Goal: Task Accomplishment & Management: Use online tool/utility

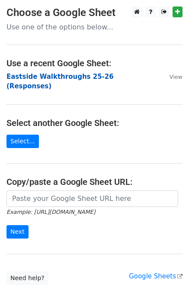
click at [48, 76] on strong "Eastside Walkthroughs 25-26 (Responses)" at bounding box center [59, 82] width 107 height 18
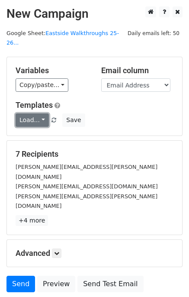
click at [34, 113] on link "Load..." at bounding box center [32, 119] width 33 height 13
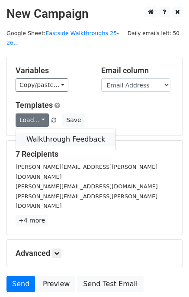
click at [38, 132] on link "Walkthrough Feedback" at bounding box center [65, 139] width 99 height 14
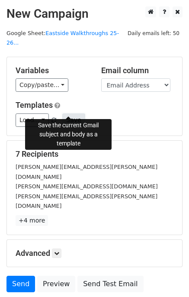
click at [64, 113] on button "Save" at bounding box center [73, 119] width 22 height 13
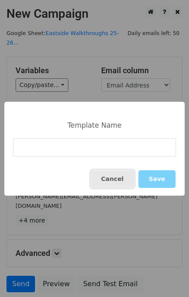
click at [126, 178] on button "Cancel" at bounding box center [112, 179] width 43 height 18
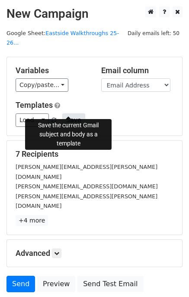
click at [73, 113] on button "Save" at bounding box center [73, 119] width 22 height 13
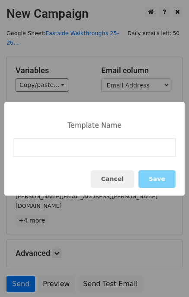
click at [56, 148] on input at bounding box center [94, 147] width 163 height 19
type input "Walkthrough Feedback"
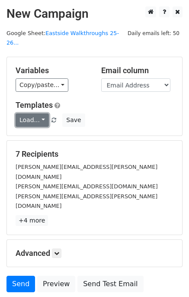
click at [37, 113] on link "Load..." at bounding box center [32, 119] width 33 height 13
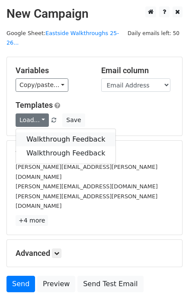
click at [40, 132] on link "Walkthrough Feedback" at bounding box center [65, 139] width 99 height 14
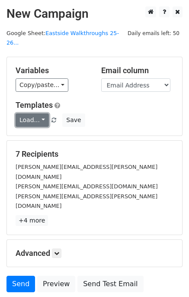
click at [36, 113] on link "Load..." at bounding box center [32, 119] width 33 height 13
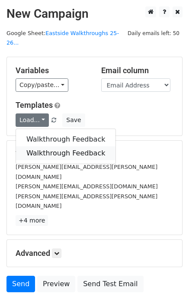
click at [36, 146] on link "Walkthrough Feedback" at bounding box center [65, 153] width 99 height 14
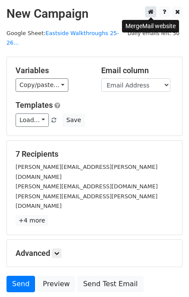
click at [154, 11] on icon at bounding box center [151, 12] width 6 height 6
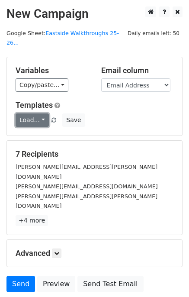
click at [34, 113] on link "Load..." at bounding box center [32, 119] width 33 height 13
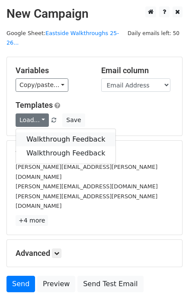
click at [35, 132] on link "Walkthrough Feedback" at bounding box center [65, 139] width 99 height 14
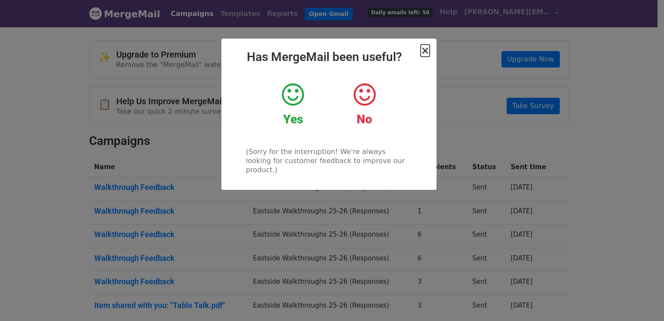
click at [427, 54] on span "×" at bounding box center [425, 51] width 9 height 12
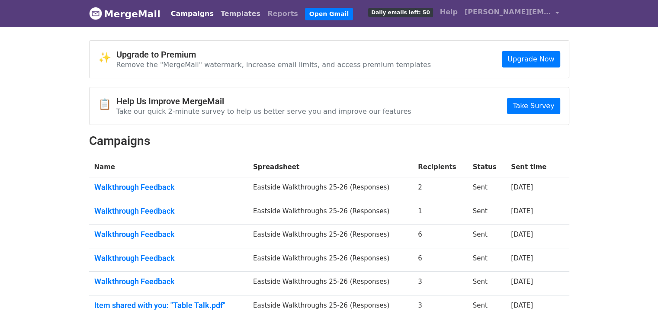
click at [227, 17] on link "Templates" at bounding box center [240, 13] width 47 height 17
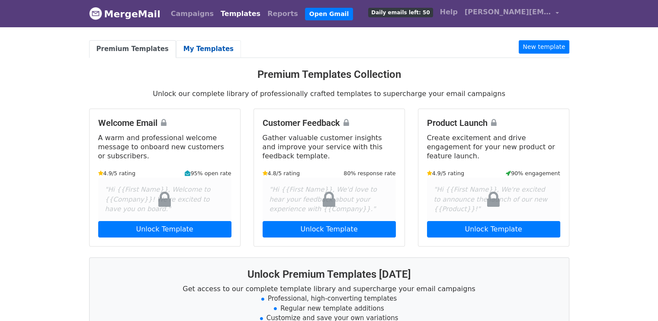
click at [205, 48] on link "My Templates" at bounding box center [208, 49] width 65 height 18
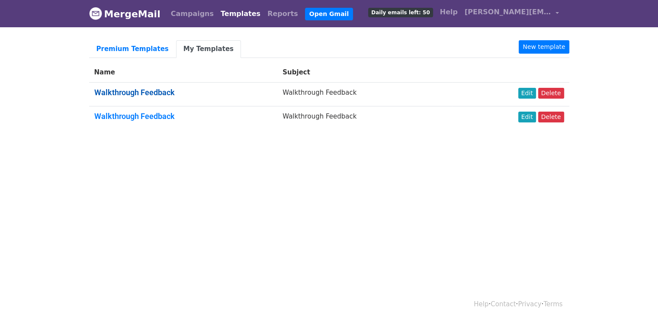
click at [165, 91] on link "Walkthrough Feedback" at bounding box center [134, 92] width 80 height 9
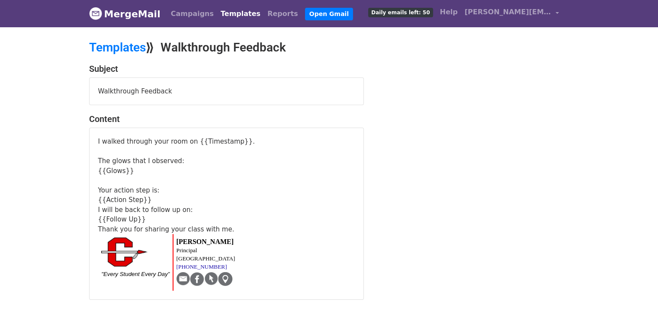
click at [217, 10] on link "Templates" at bounding box center [240, 13] width 47 height 17
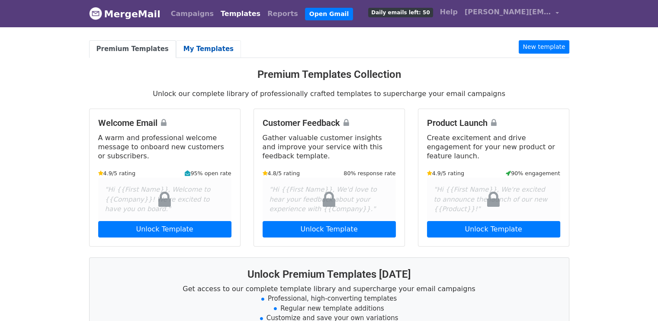
click at [201, 46] on link "My Templates" at bounding box center [208, 49] width 65 height 18
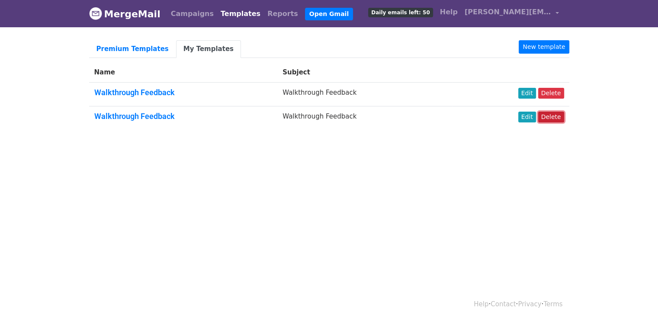
click at [556, 118] on link "Delete" at bounding box center [551, 117] width 26 height 11
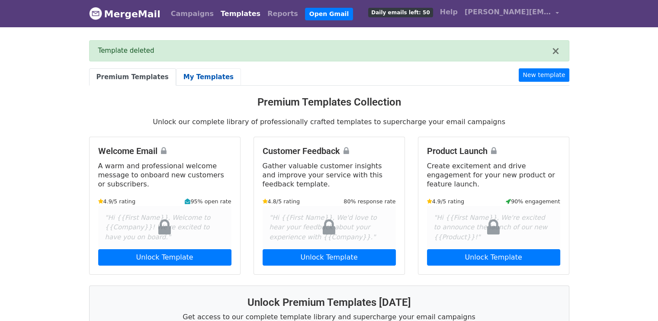
click at [190, 74] on link "My Templates" at bounding box center [208, 77] width 65 height 18
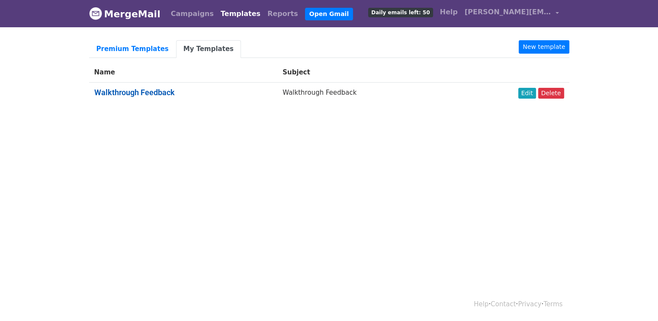
click at [164, 92] on link "Walkthrough Feedback" at bounding box center [134, 92] width 80 height 9
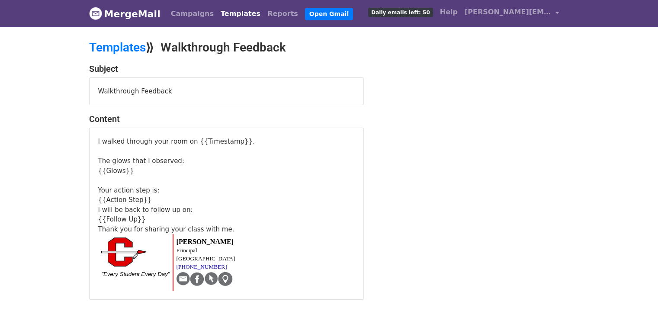
click at [188, 209] on div "I will be back to follow up on:" at bounding box center [226, 210] width 257 height 10
click at [171, 197] on div "{{Action Step}}" at bounding box center [226, 200] width 257 height 10
click at [122, 46] on link "Templates" at bounding box center [117, 47] width 57 height 14
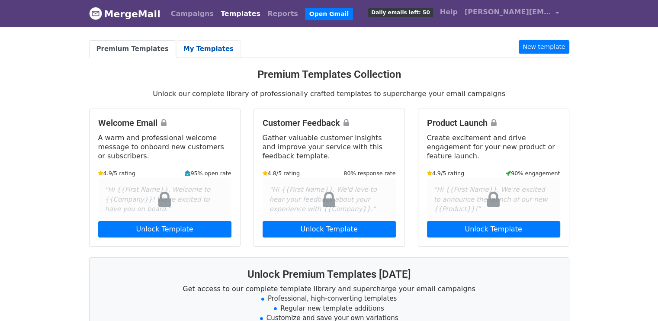
click at [197, 51] on link "My Templates" at bounding box center [208, 49] width 65 height 18
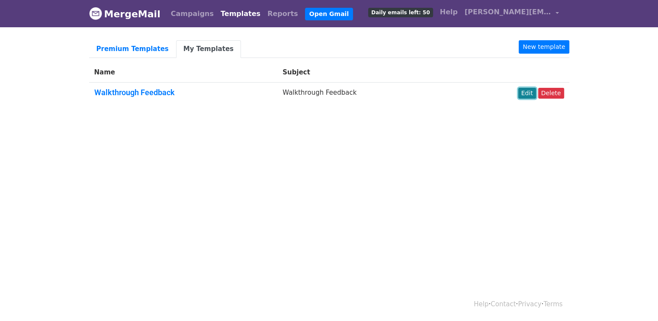
click at [526, 90] on link "Edit" at bounding box center [527, 93] width 18 height 11
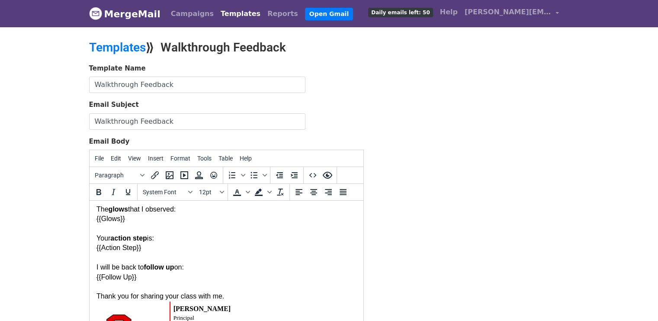
scroll to position [22, 0]
click at [150, 255] on div at bounding box center [226, 258] width 260 height 10
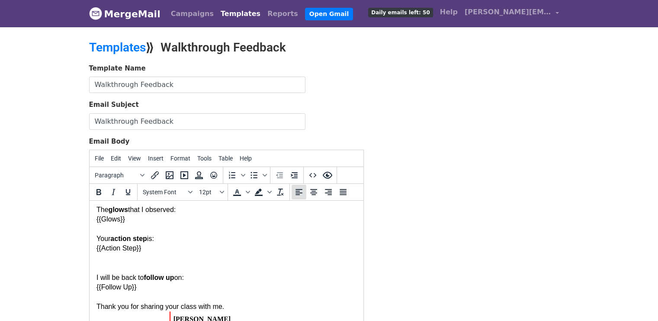
scroll to position [116, 0]
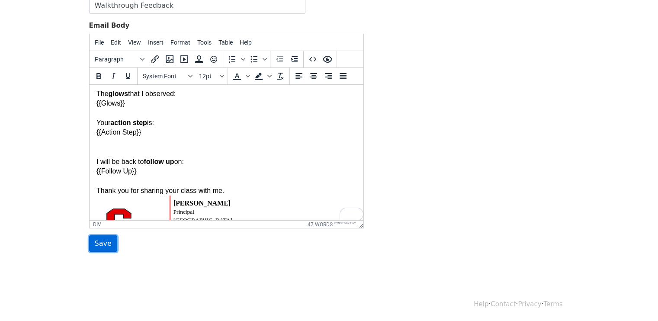
click at [102, 238] on input "Save" at bounding box center [103, 243] width 28 height 16
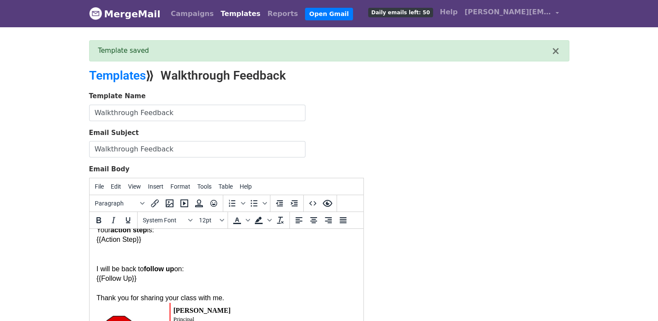
scroll to position [64, 0]
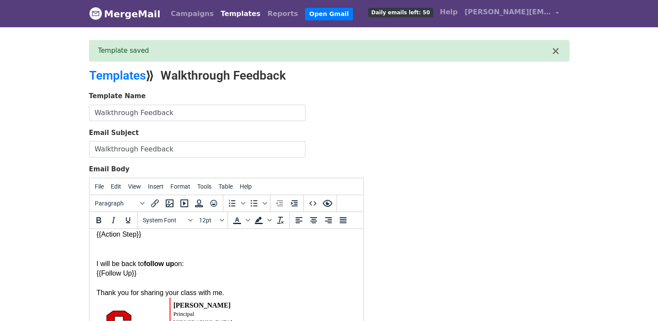
click at [123, 252] on div "To enrich screen reader interactions, please activate Accessibility in Grammarl…" at bounding box center [226, 248] width 260 height 19
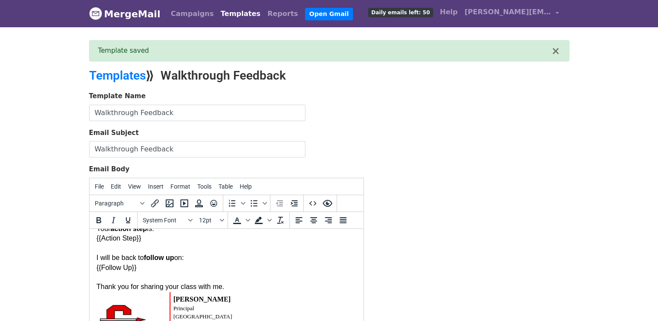
scroll to position [144, 0]
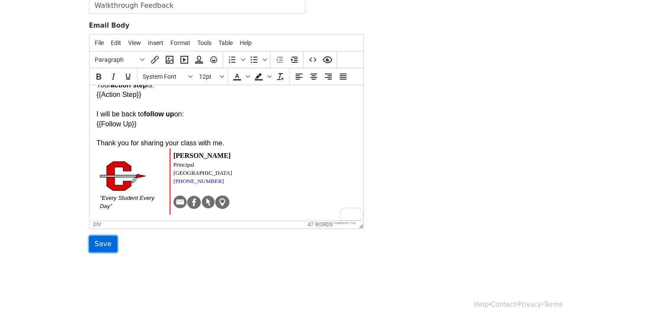
click at [99, 239] on input "Save" at bounding box center [103, 244] width 28 height 16
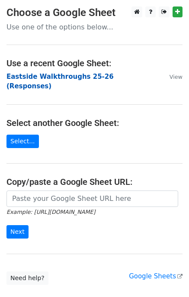
click at [88, 75] on strong "Eastside Walkthroughs 25-26 (Responses)" at bounding box center [59, 82] width 107 height 18
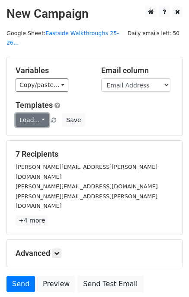
click at [37, 114] on link "Load..." at bounding box center [32, 119] width 33 height 13
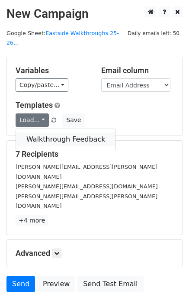
click at [38, 132] on link "Walkthrough Feedback" at bounding box center [65, 139] width 99 height 14
